Goal: Task Accomplishment & Management: Use online tool/utility

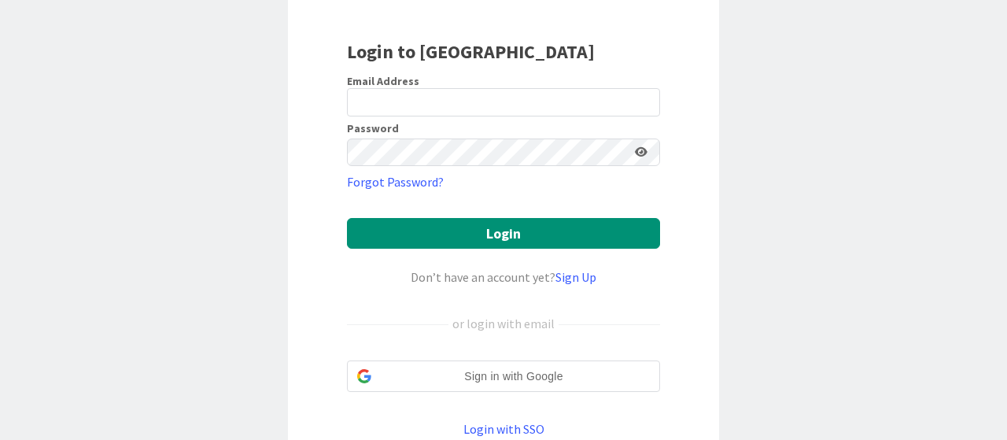
scroll to position [212, 0]
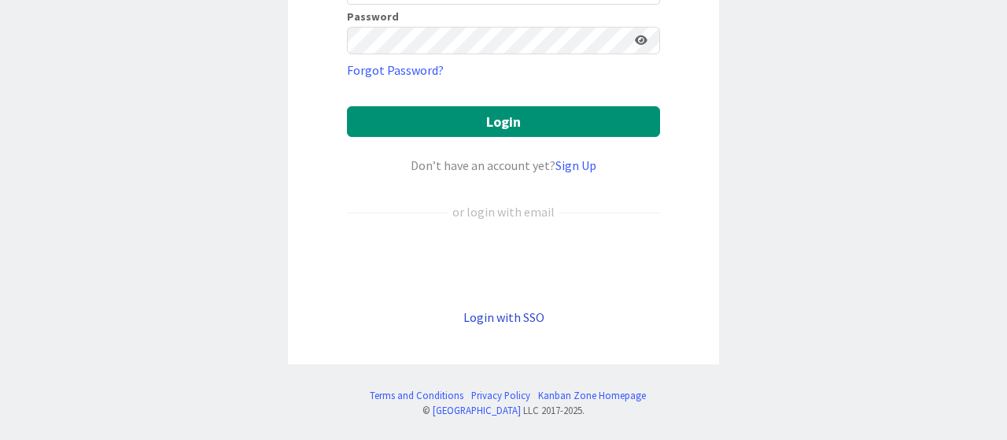
click at [484, 309] on link "Login with SSO" at bounding box center [504, 317] width 81 height 16
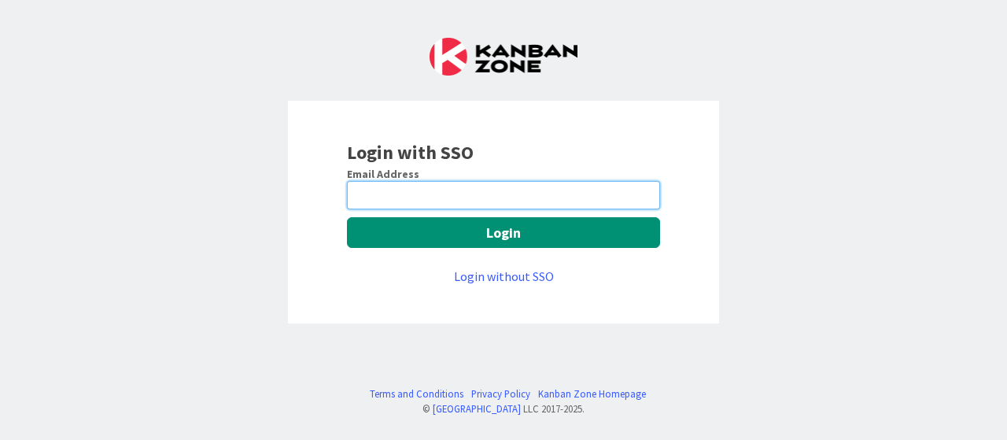
click at [389, 183] on input "email" at bounding box center [503, 195] width 313 height 28
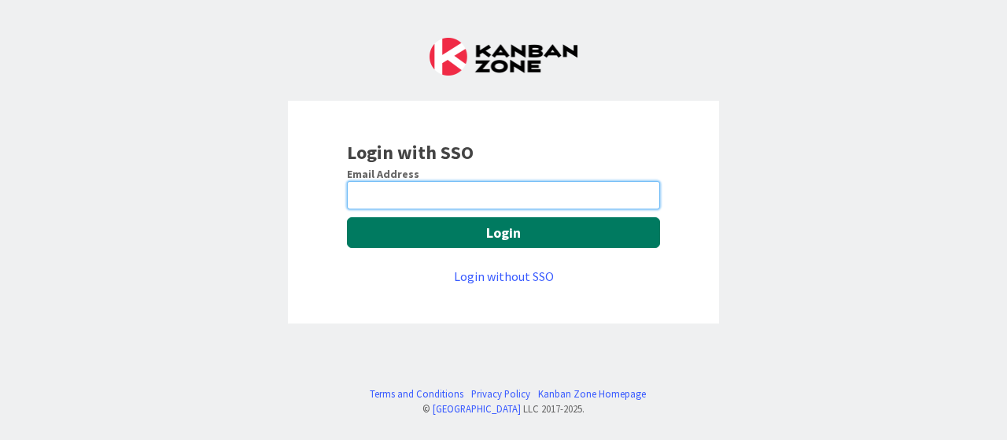
type input "[EMAIL_ADDRESS][DOMAIN_NAME]"
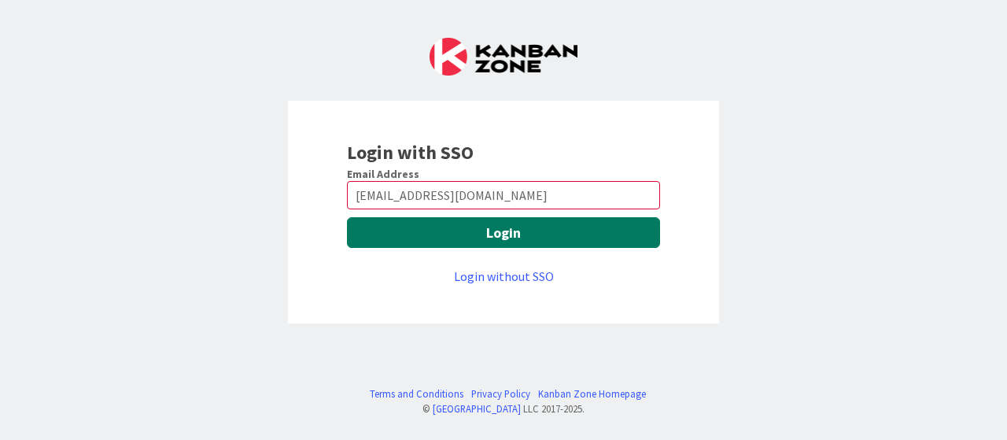
click at [445, 237] on button "Login" at bounding box center [503, 232] width 313 height 31
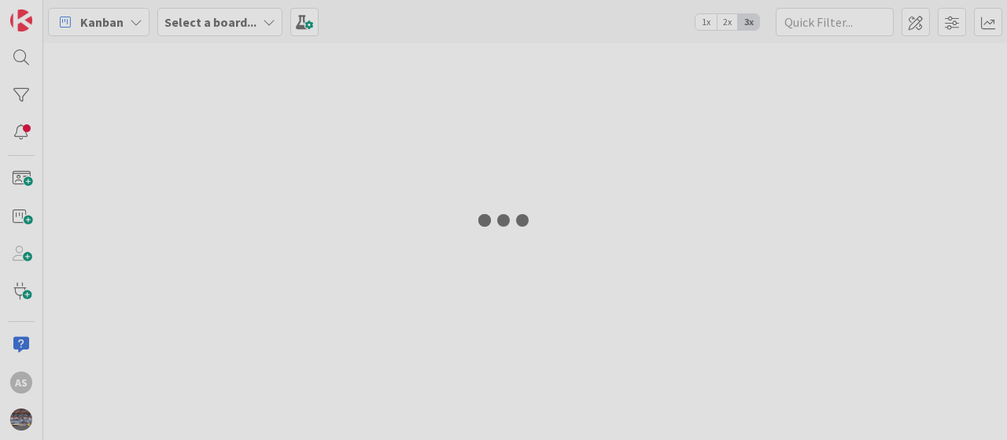
type input "1338"
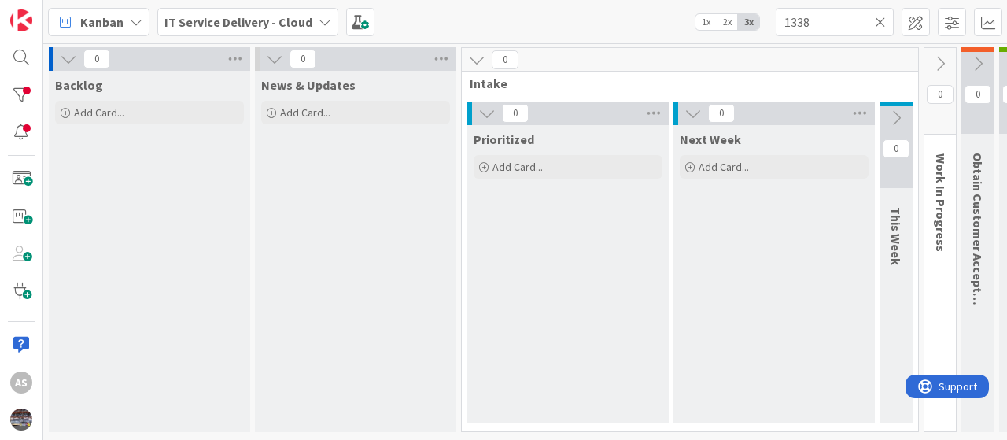
drag, startPoint x: 0, startPoint y: 0, endPoint x: 406, endPoint y: 294, distance: 501.6
click at [406, 294] on div "News & Updates Add Card..." at bounding box center [355, 251] width 201 height 361
click at [319, 19] on icon at bounding box center [325, 22] width 13 height 13
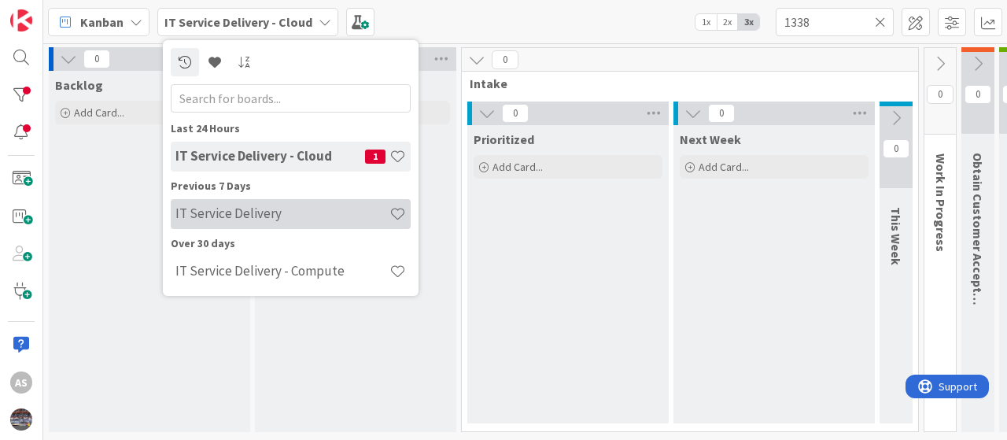
click at [247, 218] on h4 "IT Service Delivery" at bounding box center [283, 213] width 214 height 16
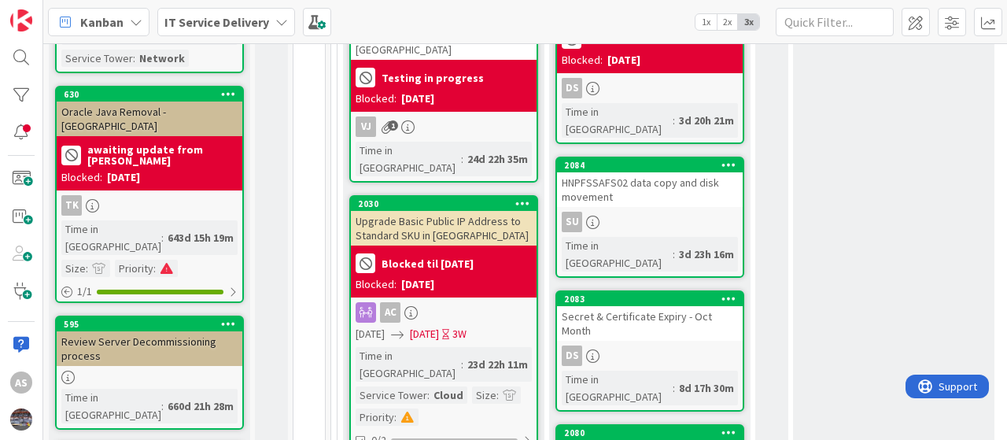
scroll to position [866, 0]
